Goal: Transaction & Acquisition: Purchase product/service

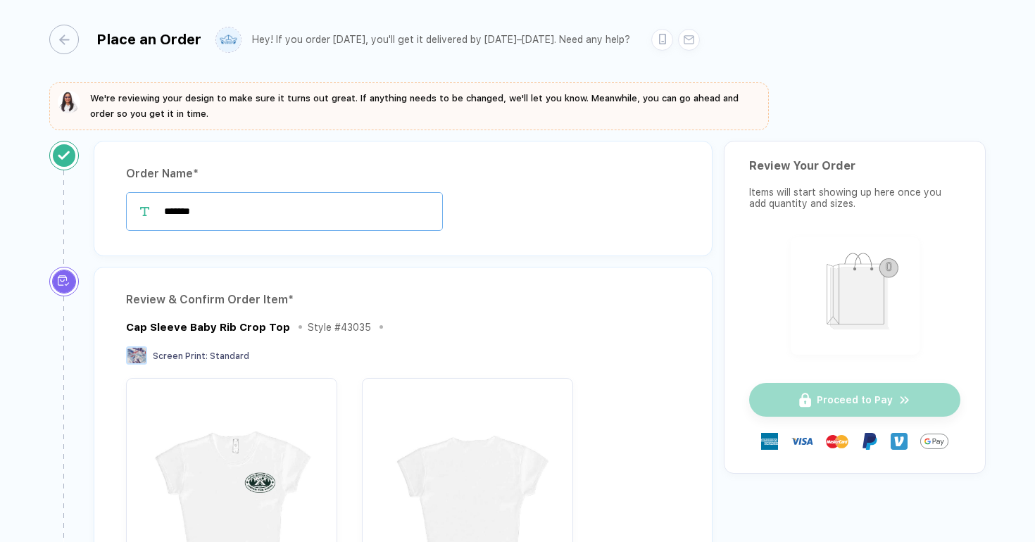
drag, startPoint x: 331, startPoint y: 201, endPoint x: 258, endPoint y: 212, distance: 73.4
click at [258, 212] on input "*******" at bounding box center [284, 211] width 317 height 39
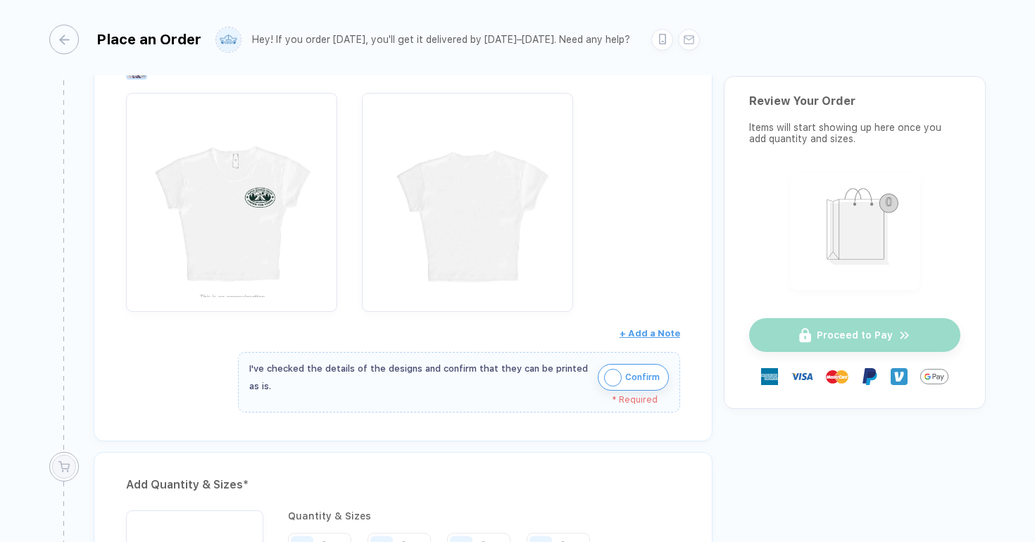
scroll to position [291, 0]
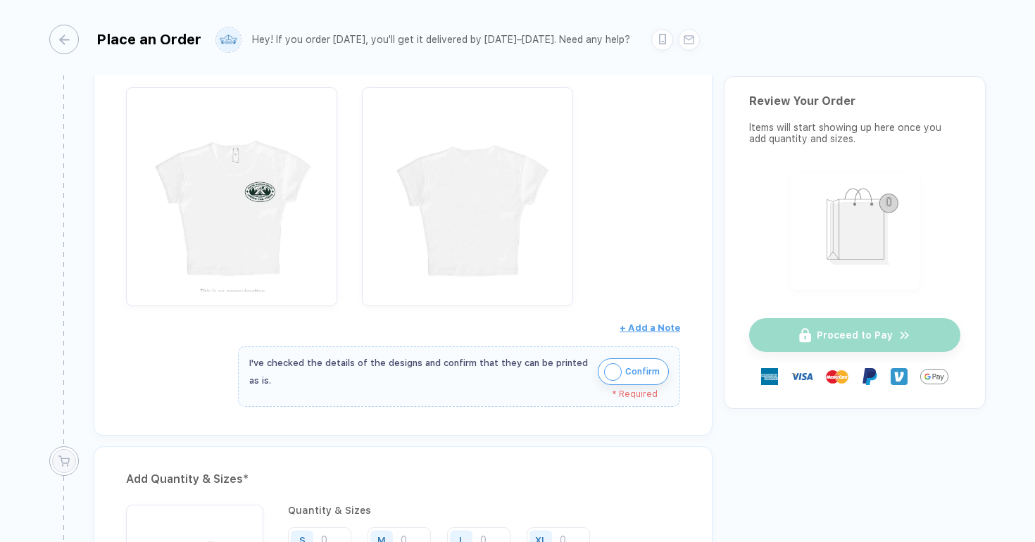
type input "**********"
click at [612, 371] on img "button" at bounding box center [613, 372] width 18 height 18
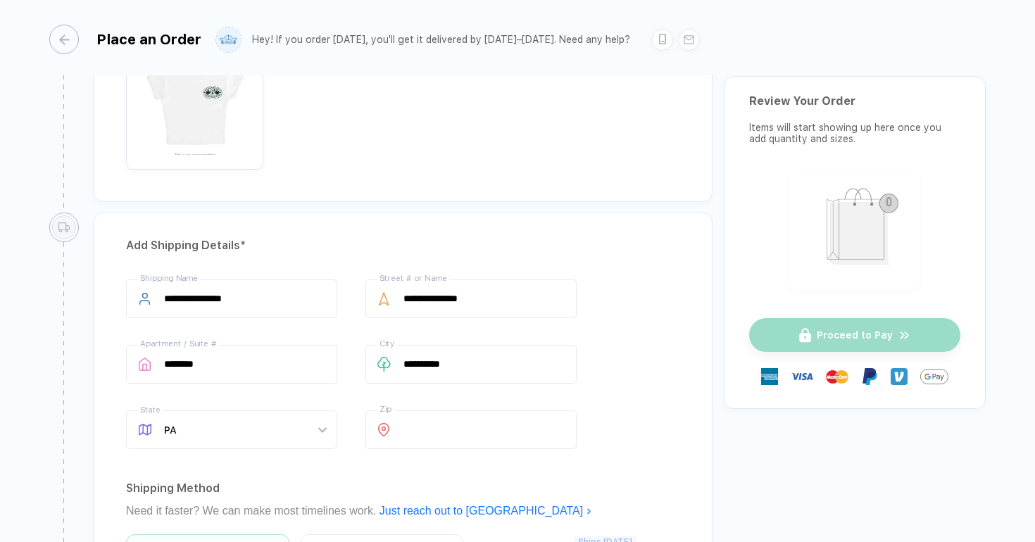
scroll to position [763, 0]
drag, startPoint x: 500, startPoint y: 297, endPoint x: 384, endPoint y: 286, distance: 116.0
type input "**********"
drag, startPoint x: 258, startPoint y: 356, endPoint x: 151, endPoint y: 346, distance: 106.8
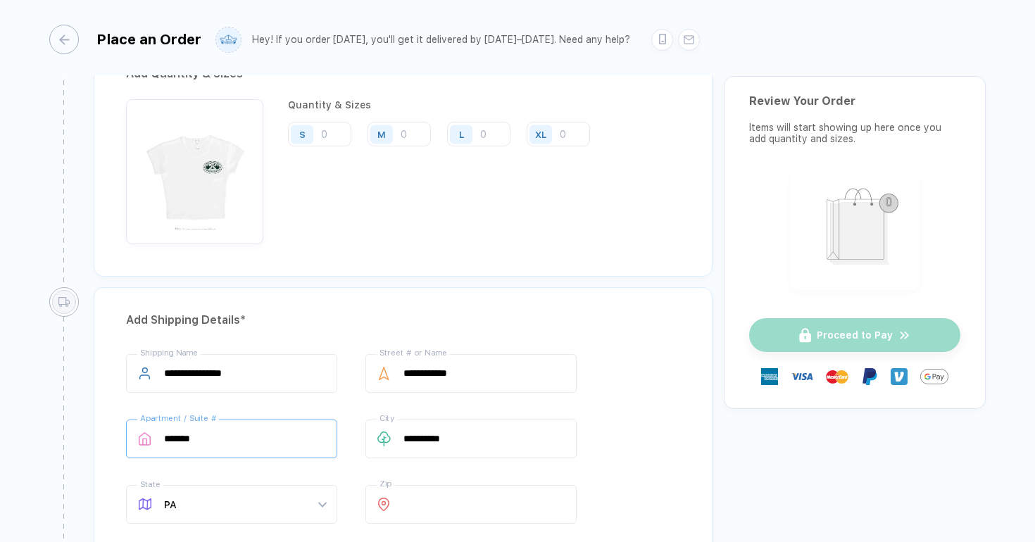
scroll to position [648, 0]
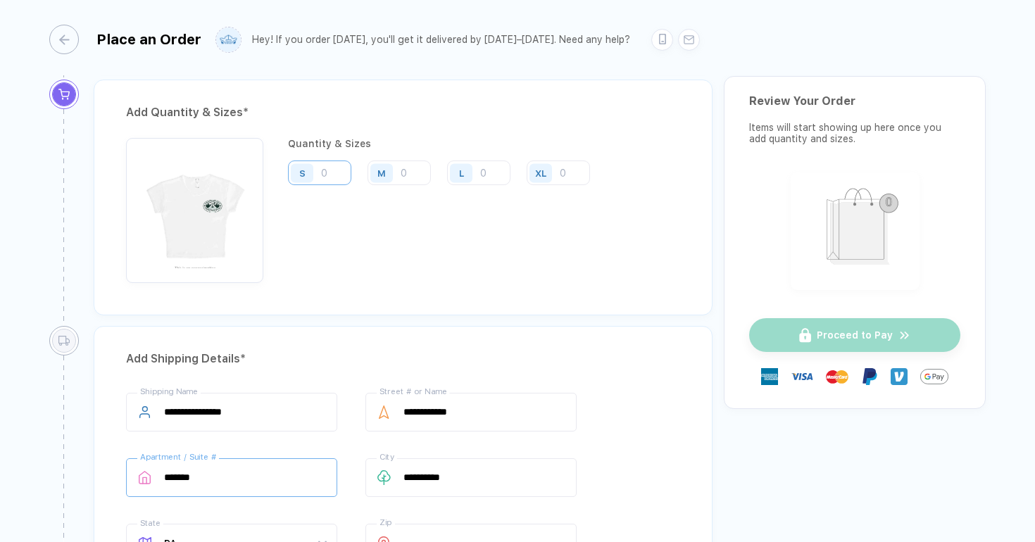
type input "*******"
click at [344, 170] on input "number" at bounding box center [319, 173] width 63 height 25
click at [493, 169] on input "number" at bounding box center [478, 173] width 63 height 25
type input "6"
click at [420, 175] on input "number" at bounding box center [398, 173] width 63 height 25
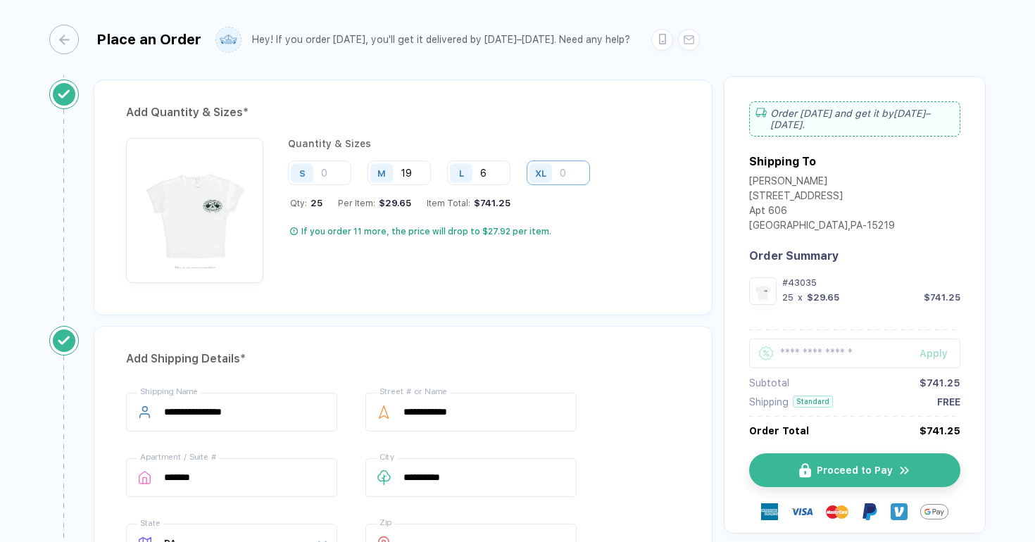
type input "19"
click at [565, 170] on input "number" at bounding box center [558, 173] width 63 height 25
click at [327, 165] on input "number" at bounding box center [319, 173] width 63 height 25
type input "30"
click at [574, 174] on input "number" at bounding box center [558, 173] width 63 height 25
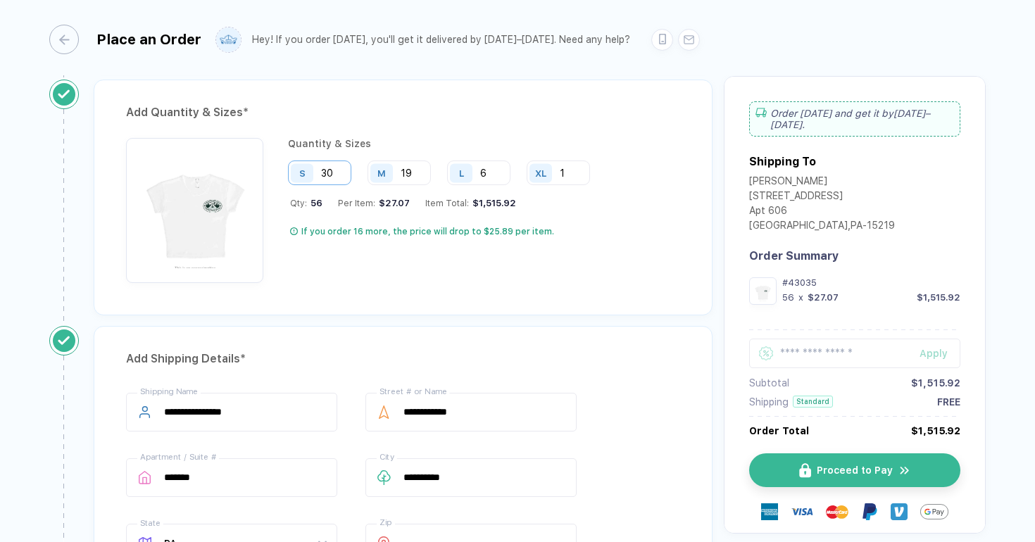
type input "1"
click at [336, 175] on input "30" at bounding box center [319, 173] width 63 height 25
type input "32"
click at [491, 170] on input "6" at bounding box center [478, 173] width 63 height 25
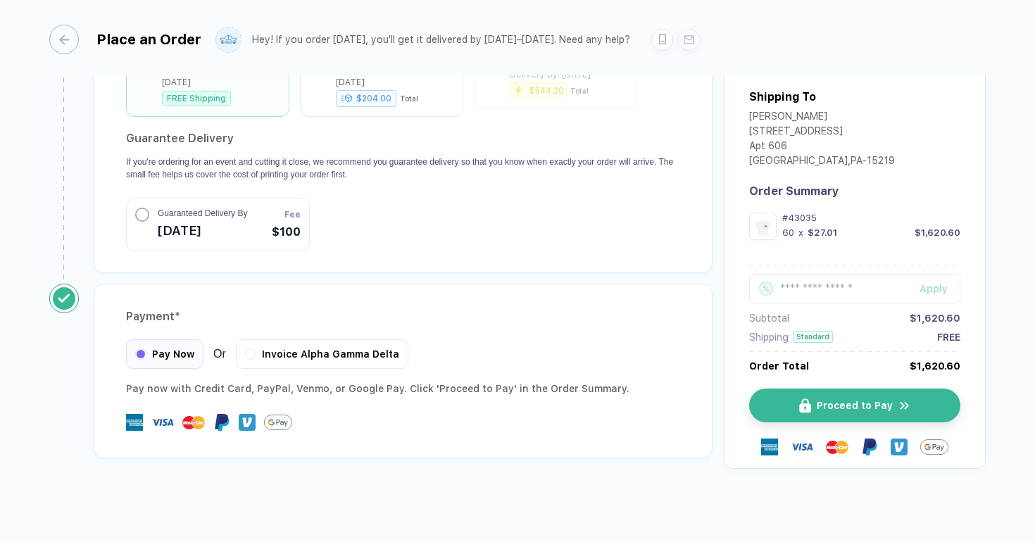
scroll to position [1260, 0]
type input "8"
click at [825, 392] on button "Proceed to Pay" at bounding box center [860, 406] width 211 height 34
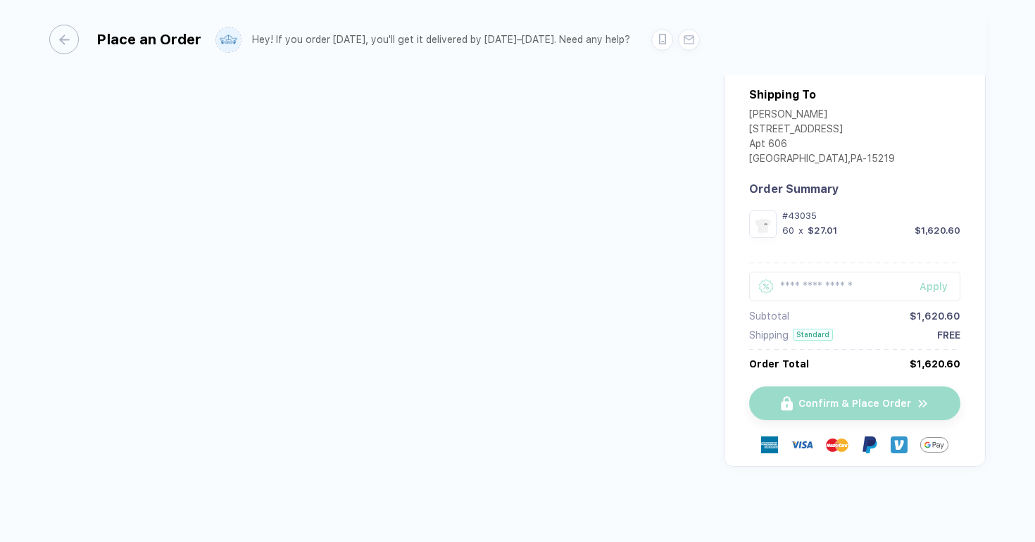
scroll to position [73, 0]
click at [263, 110] on div "Card" at bounding box center [377, 114] width 452 height 13
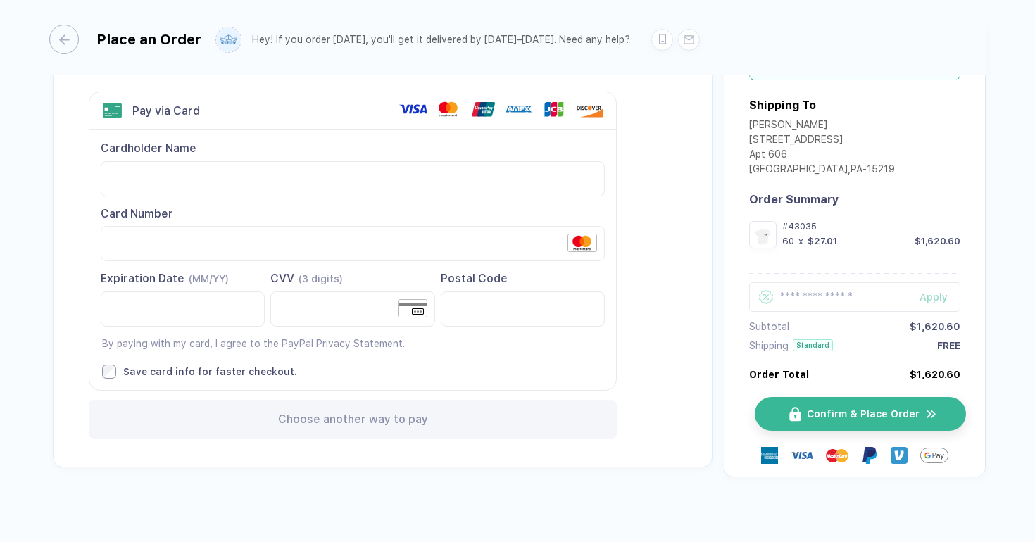
click at [842, 415] on span "Confirm & Place Order" at bounding box center [863, 414] width 113 height 11
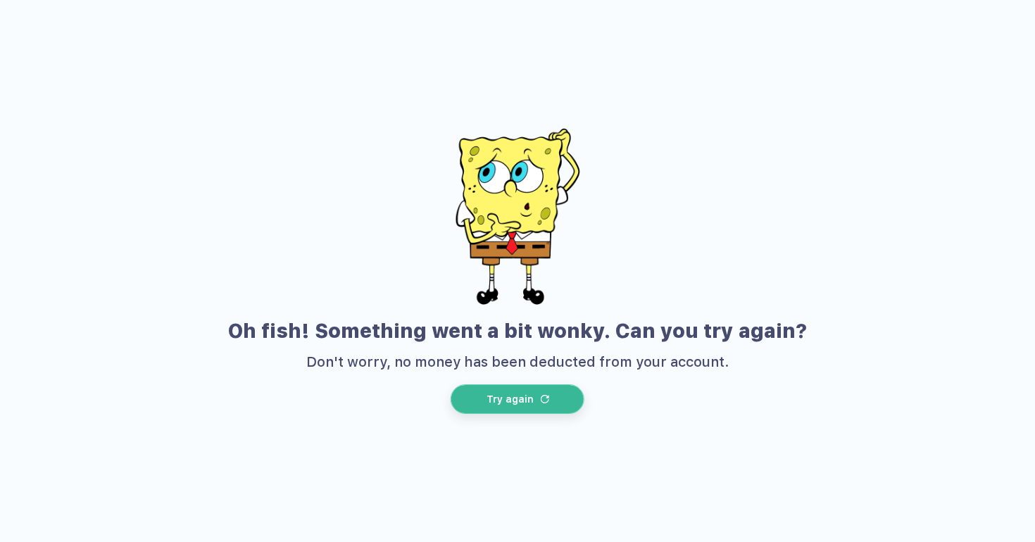
click at [555, 396] on button "Try again" at bounding box center [518, 399] width 134 height 30
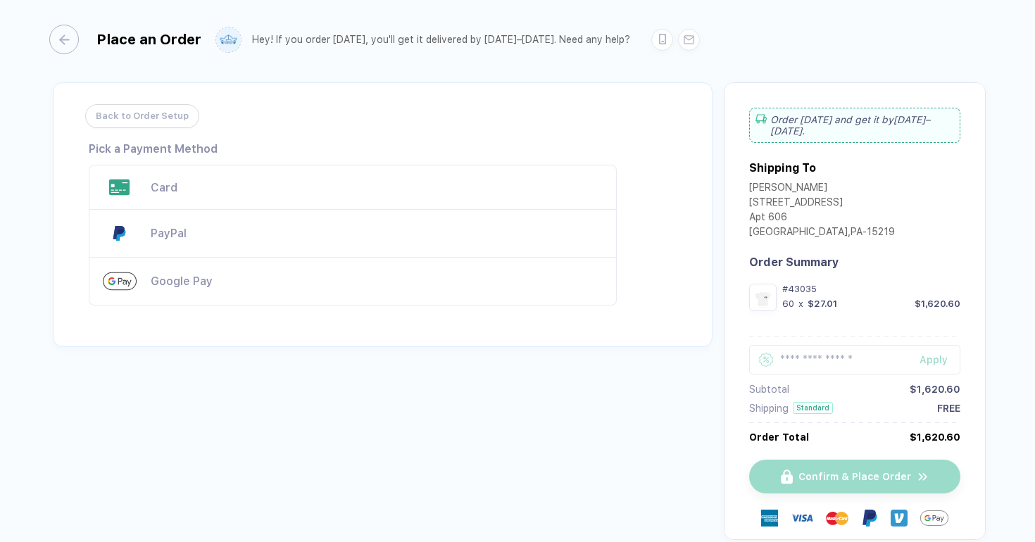
click at [303, 180] on div "Card" at bounding box center [353, 187] width 528 height 45
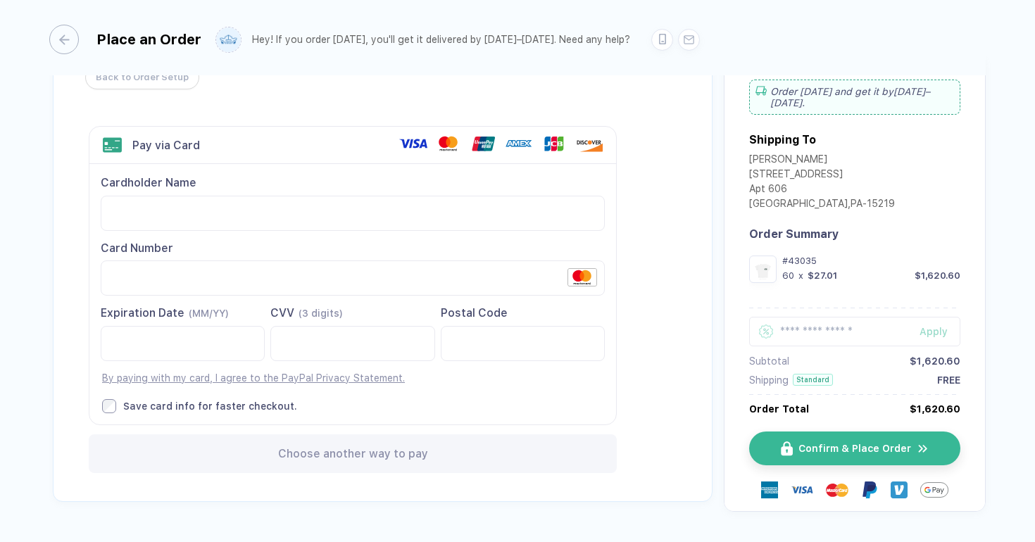
scroll to position [66, 0]
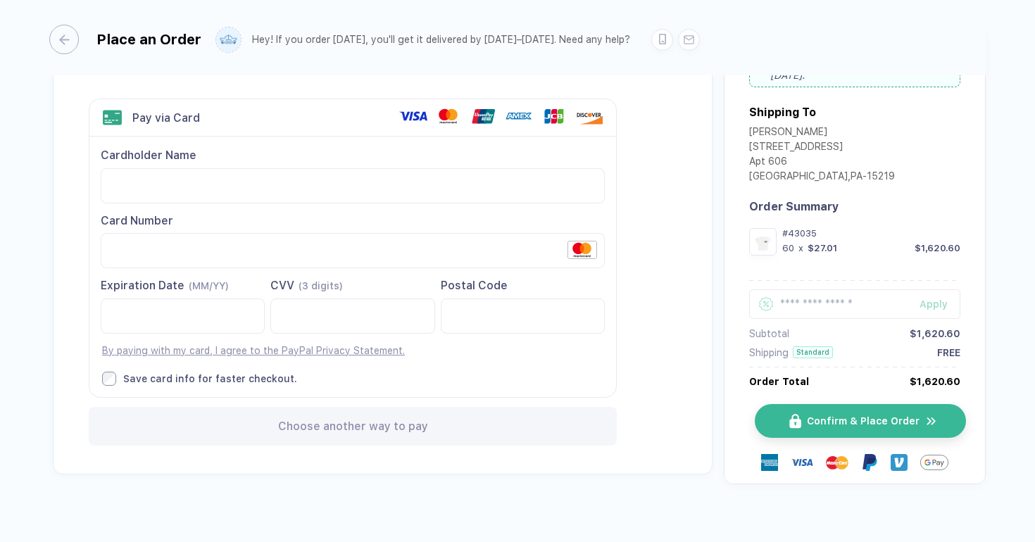
click at [857, 408] on button "Confirm & Place Order" at bounding box center [860, 422] width 211 height 34
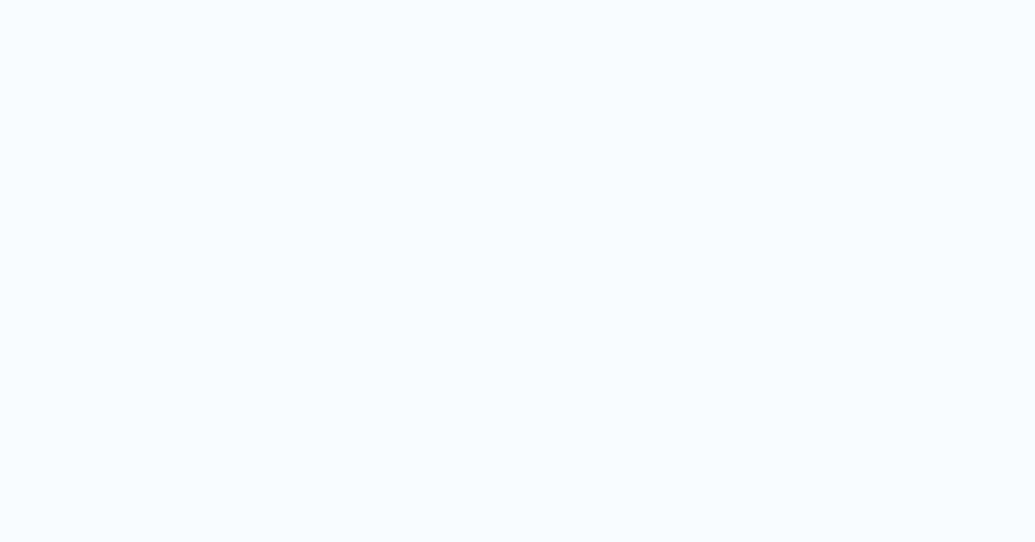
click at [541, 397] on img "button" at bounding box center [545, 399] width 8 height 8
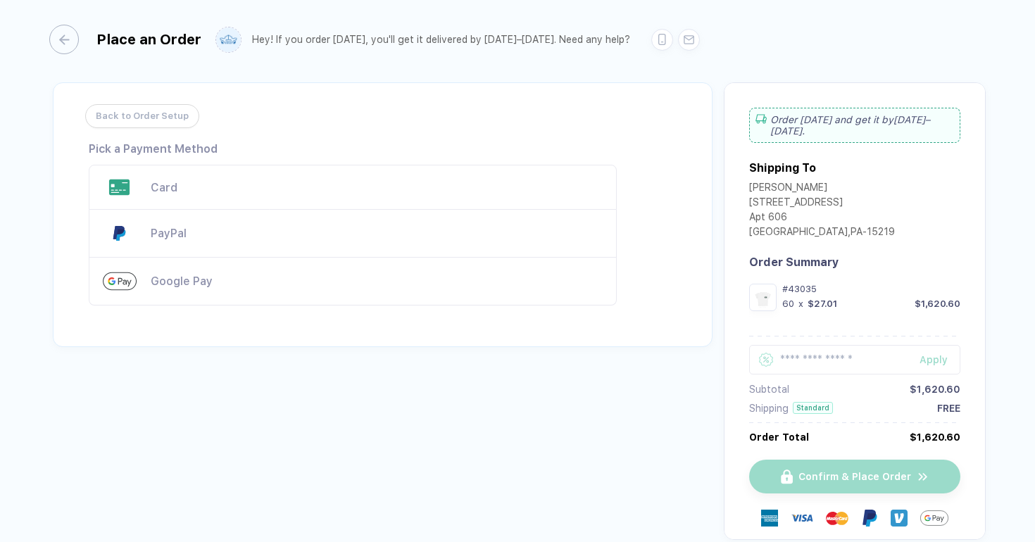
click at [413, 174] on div "Card" at bounding box center [353, 187] width 528 height 45
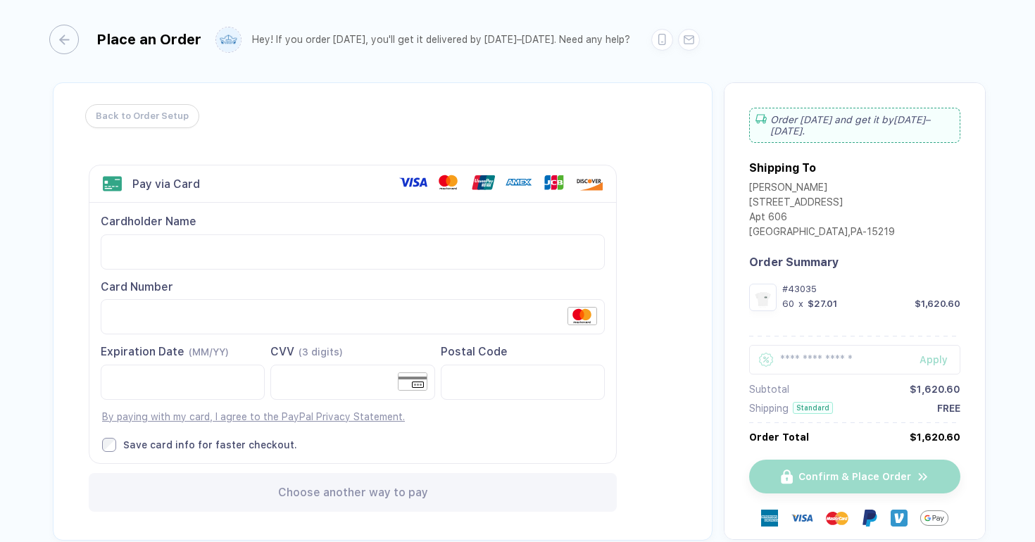
click at [449, 376] on div at bounding box center [523, 382] width 164 height 35
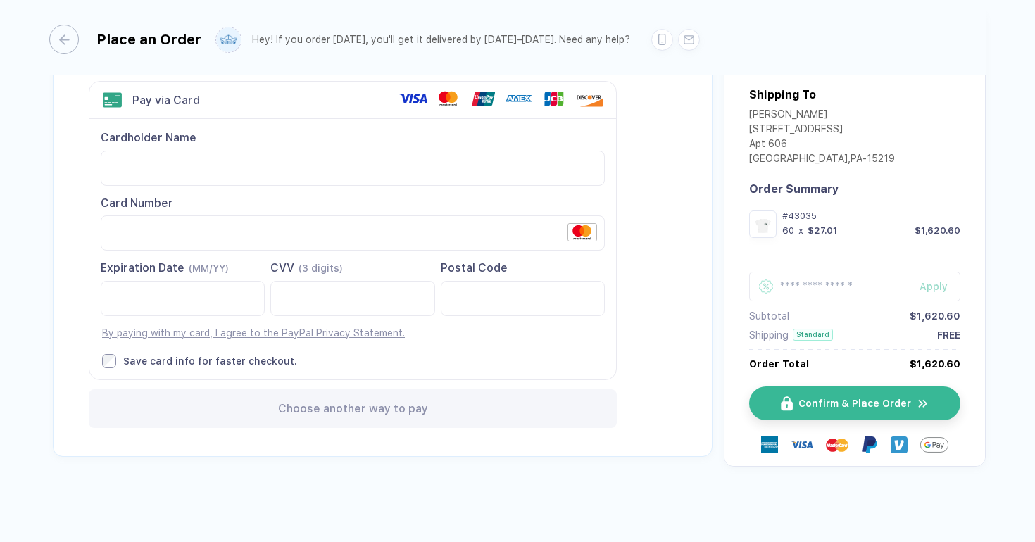
scroll to position [83, 0]
click at [805, 409] on button "Confirm & Place Order" at bounding box center [860, 405] width 211 height 34
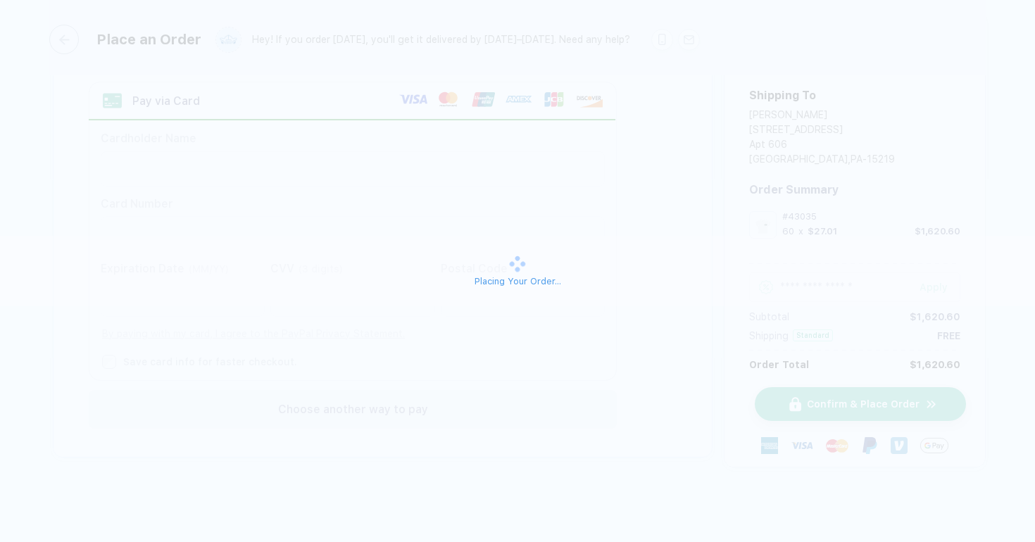
scroll to position [73, 0]
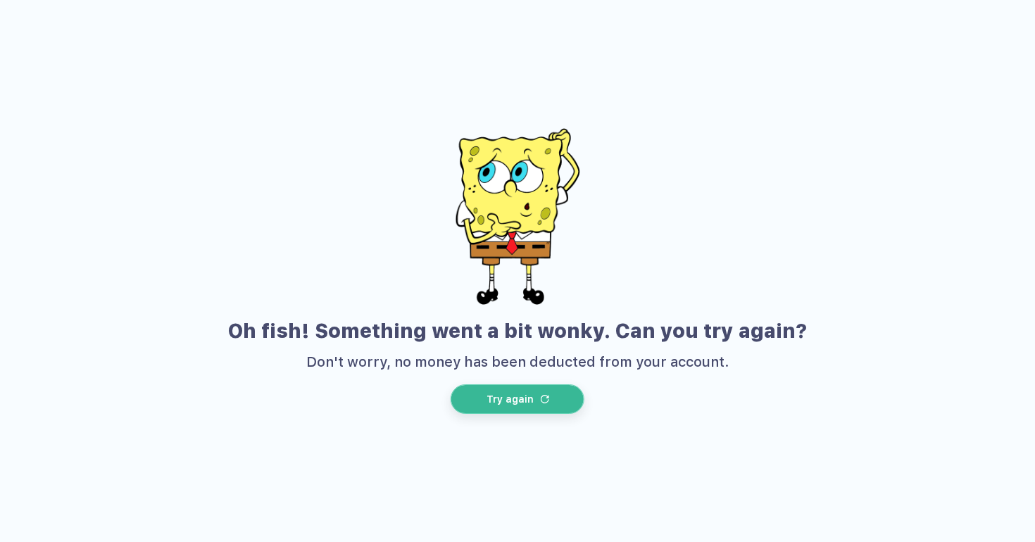
click at [570, 403] on button "Try again" at bounding box center [518, 399] width 134 height 30
